Goal: Find specific page/section: Find specific page/section

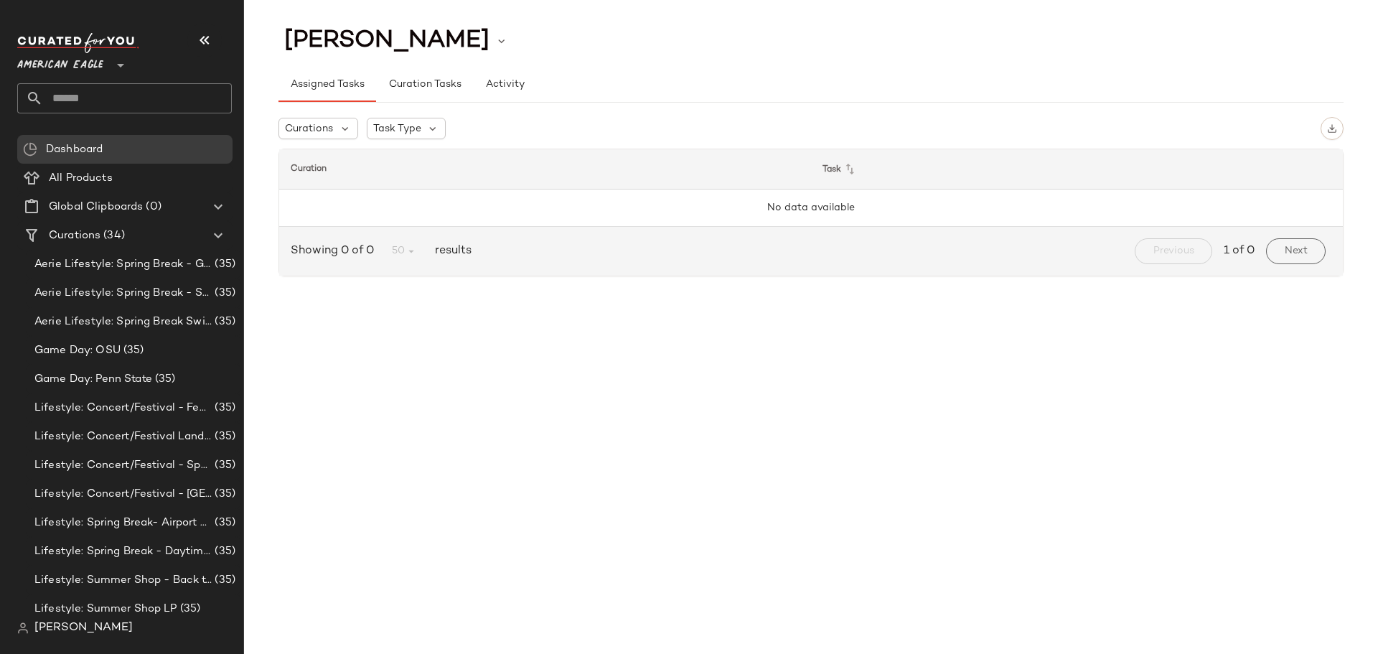
click at [403, 370] on div "[PERSON_NAME] Assigned Tasks Curation Tasks Activity Curations Task Type Curati…" at bounding box center [811, 338] width 1134 height 631
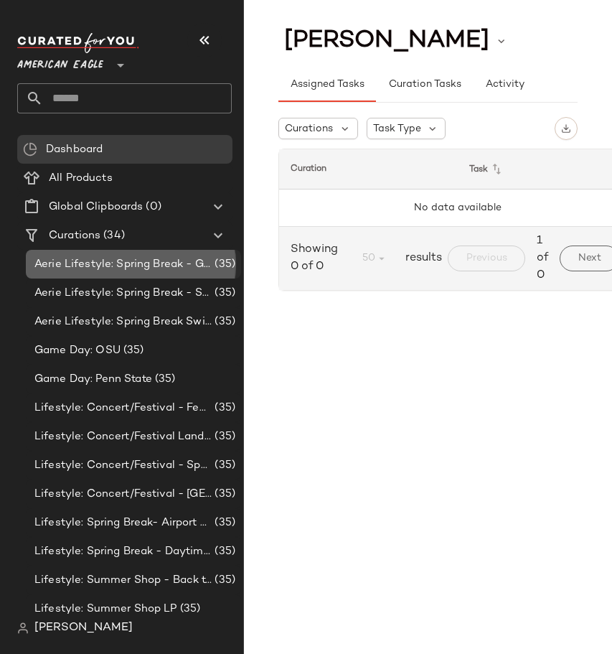
click at [61, 272] on span "Aerie Lifestyle: Spring Break - Girly/Femme" at bounding box center [122, 264] width 177 height 17
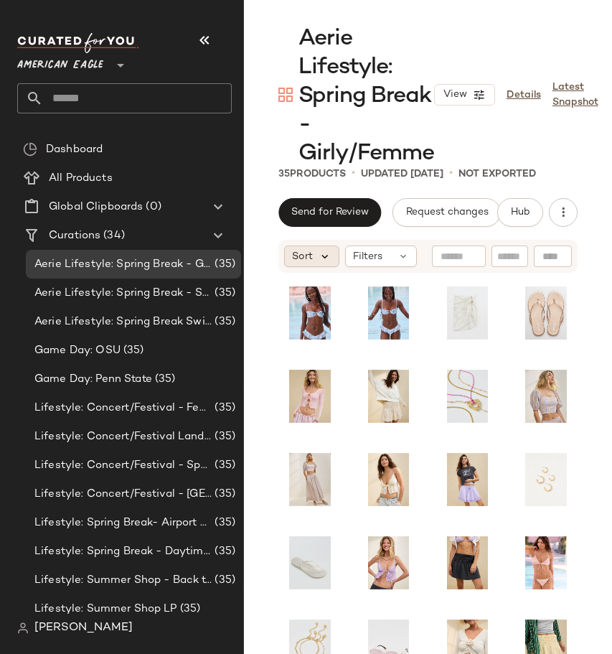
click at [329, 259] on icon at bounding box center [325, 256] width 13 height 13
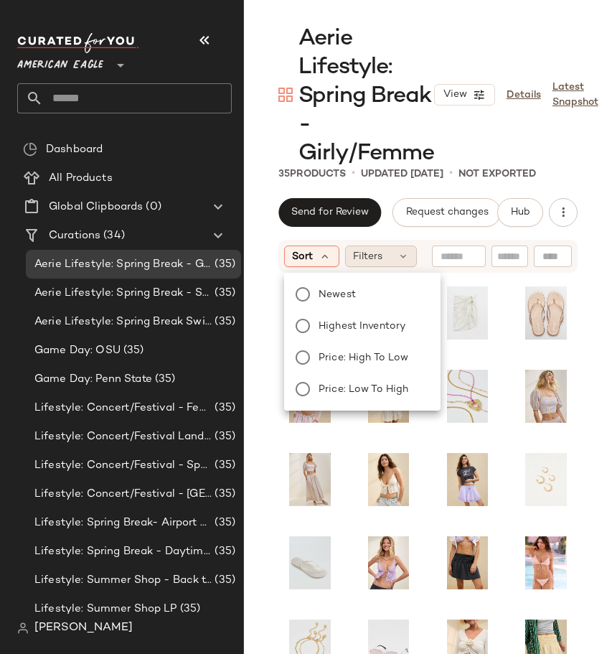
click at [358, 259] on span "Filters" at bounding box center [367, 256] width 29 height 15
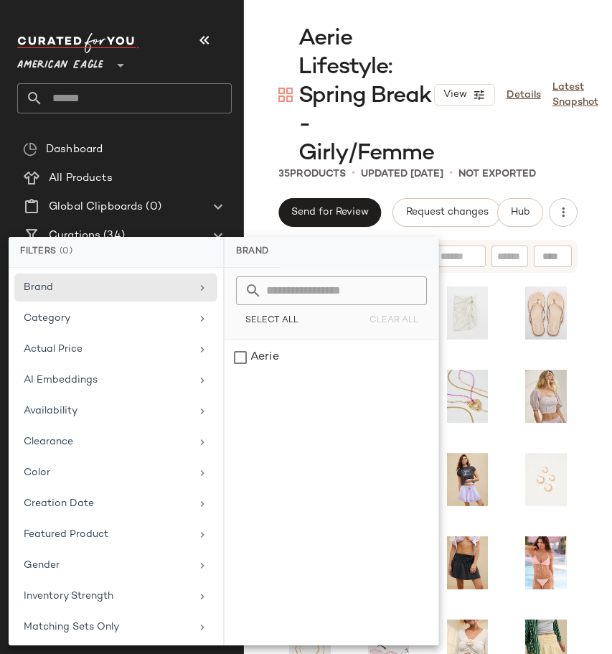
click at [264, 126] on div "Aerie Lifestyle: Spring Break - Girly/Femme View Details Latest Snapshot" at bounding box center [428, 95] width 368 height 144
